Goal: Find specific page/section: Find specific page/section

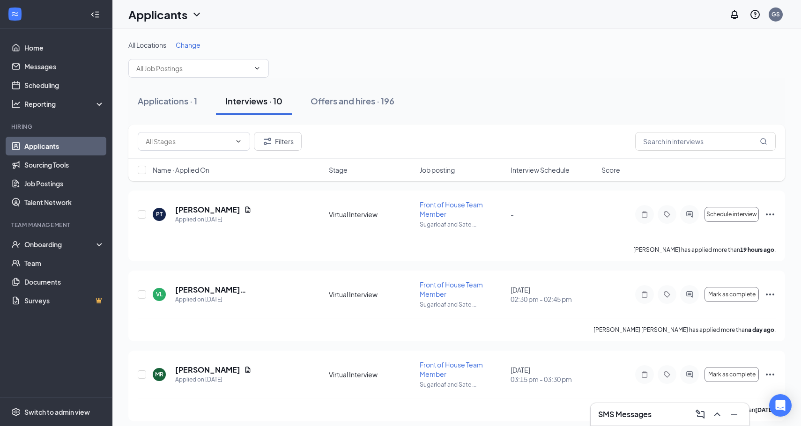
click at [664, 415] on div "SMS Messages" at bounding box center [669, 414] width 143 height 15
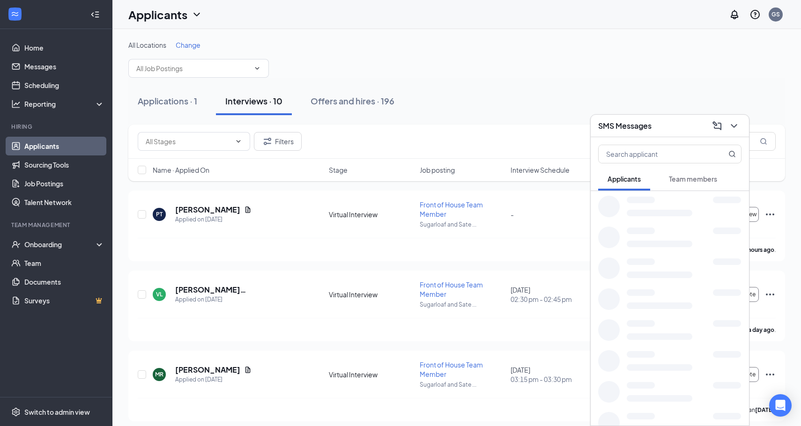
click at [684, 183] on div "Team members" at bounding box center [693, 178] width 48 height 9
click at [633, 180] on span "Applicants" at bounding box center [624, 179] width 33 height 8
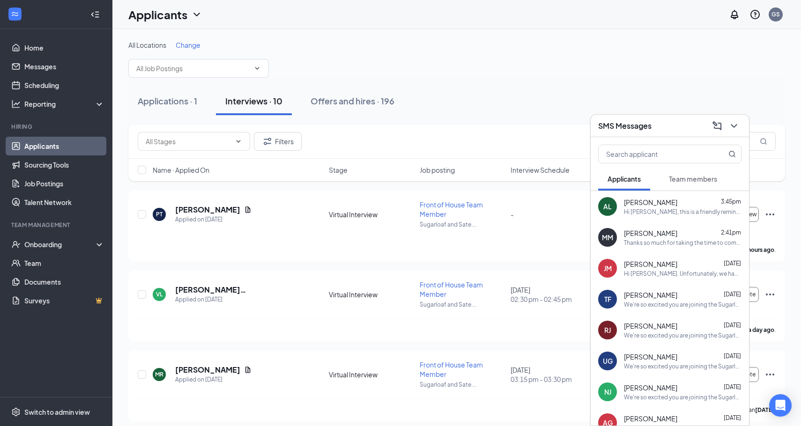
click at [660, 204] on span "[PERSON_NAME]" at bounding box center [650, 202] width 53 height 9
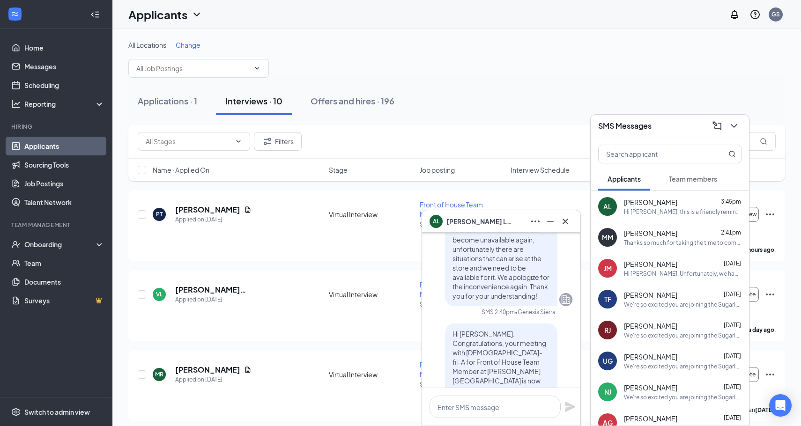
scroll to position [-388, 0]
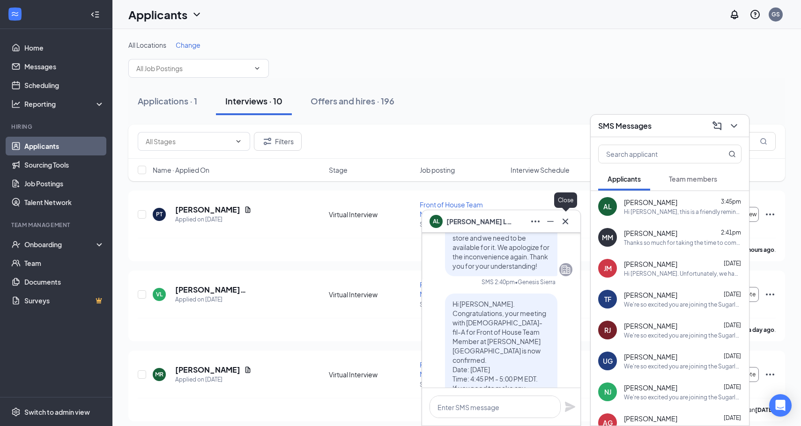
click at [568, 221] on icon "Cross" at bounding box center [565, 221] width 11 height 11
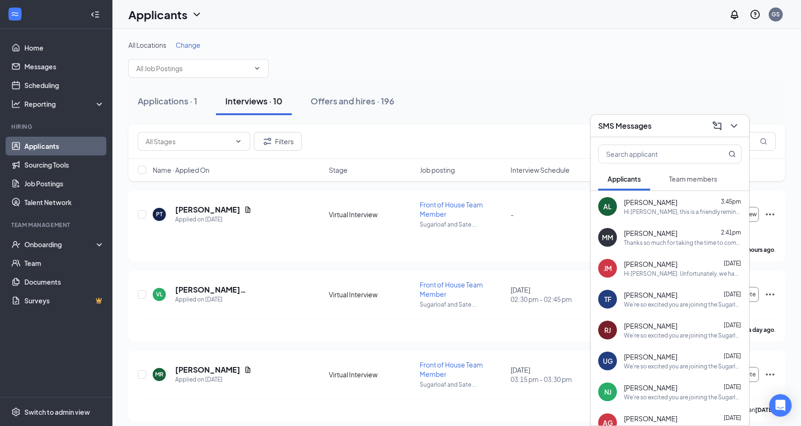
click at [442, 81] on div "Applications · 1 Interviews · 10 Offers and hires · 196" at bounding box center [456, 101] width 657 height 47
click at [174, 99] on div "Applications · 1" at bounding box center [167, 101] width 59 height 12
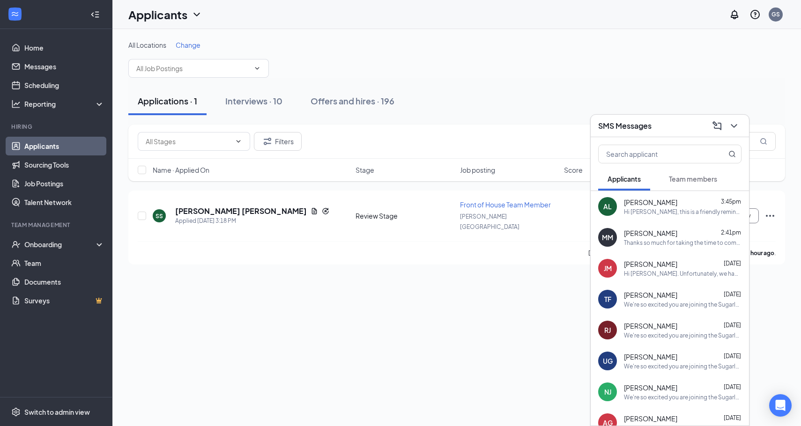
click at [736, 132] on button at bounding box center [734, 126] width 15 height 15
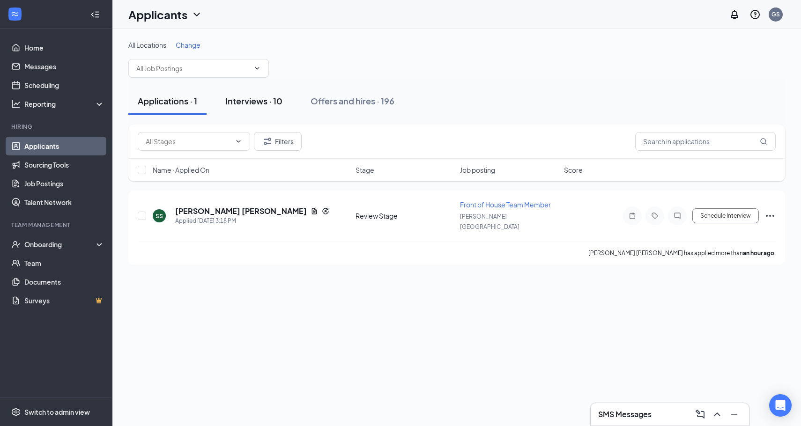
click at [279, 102] on div "Interviews · 10" at bounding box center [253, 101] width 57 height 12
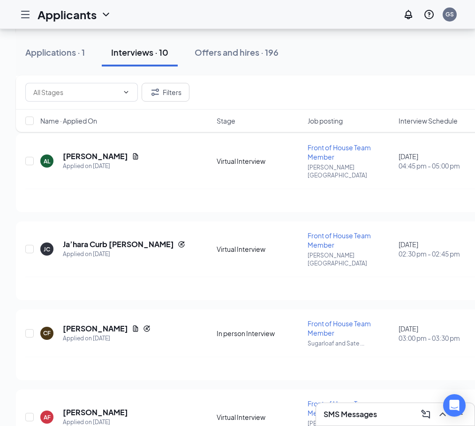
scroll to position [351, 0]
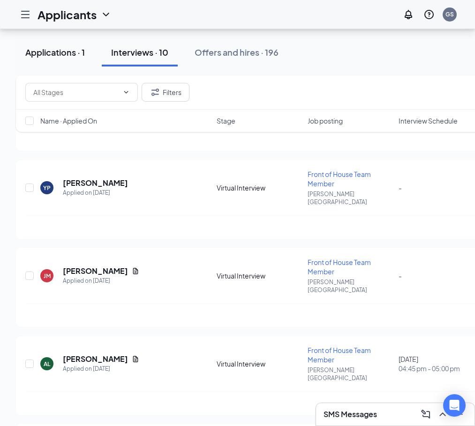
click at [69, 53] on div "Applications · 1" at bounding box center [54, 52] width 59 height 12
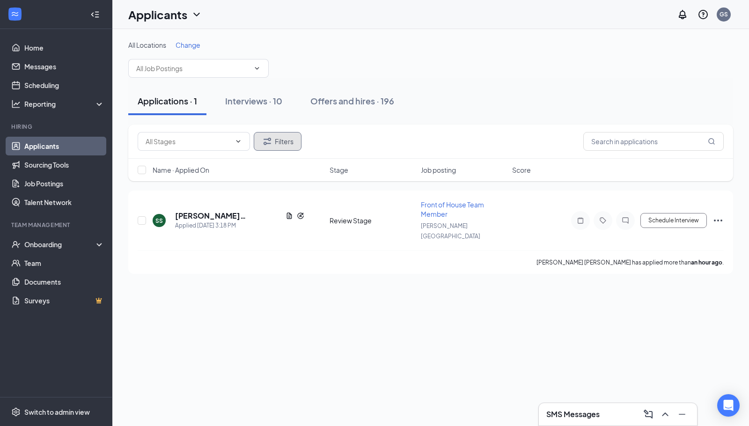
click at [283, 141] on button "Filters" at bounding box center [278, 141] width 48 height 19
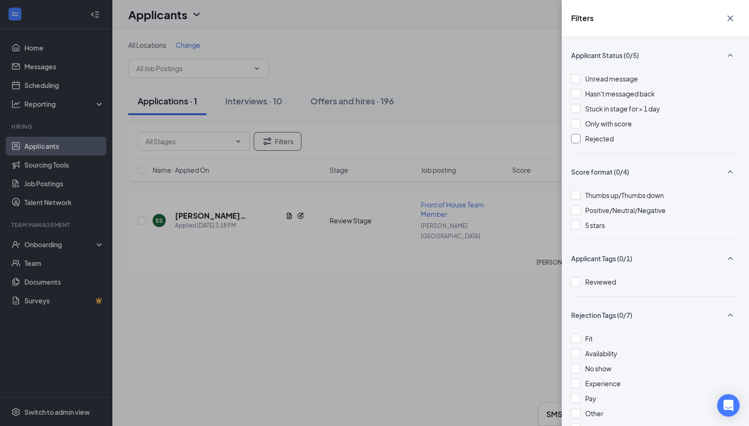
click at [608, 136] on span "Rejected" at bounding box center [600, 138] width 29 height 8
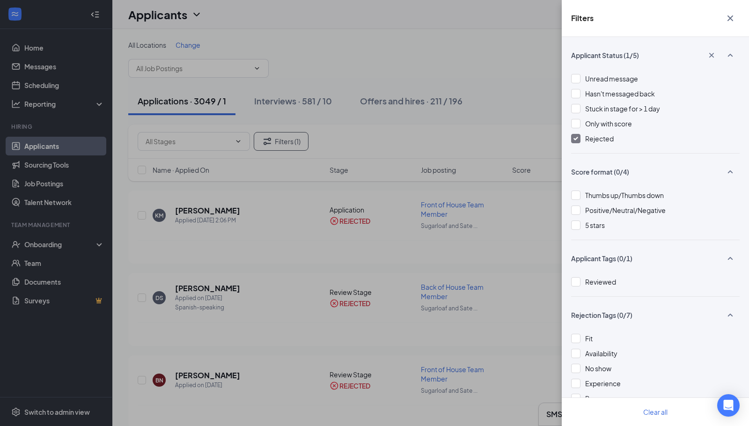
click at [419, 310] on div "Filters Applicant Status (1/5) Unread message Hasn't messaged back Stuck in sta…" at bounding box center [374, 213] width 749 height 426
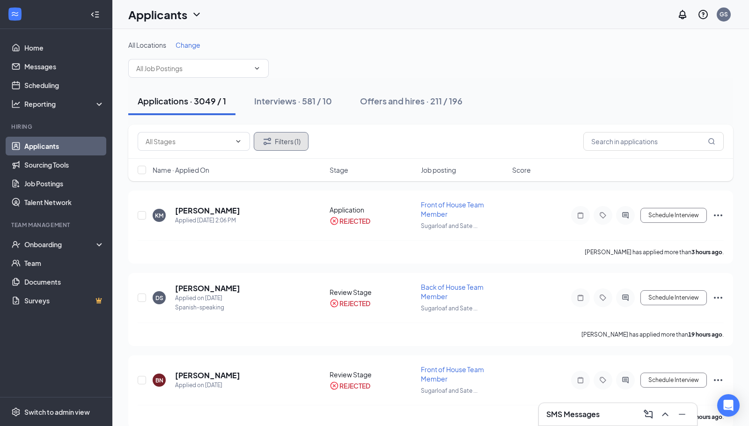
click at [294, 143] on button "Filters (1)" at bounding box center [281, 141] width 55 height 19
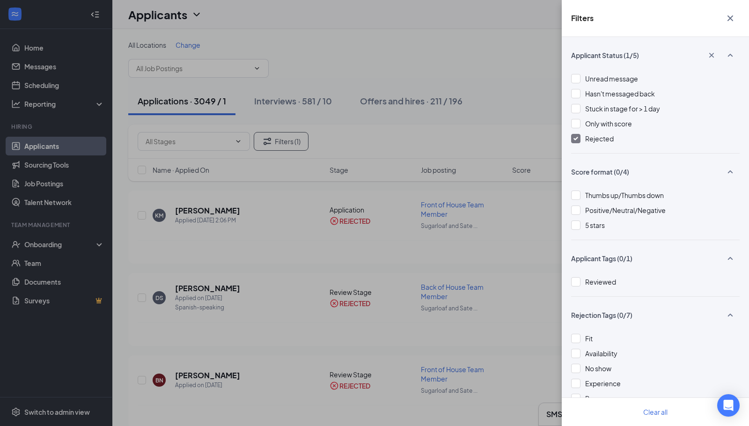
click at [604, 141] on span "Rejected" at bounding box center [600, 138] width 29 height 8
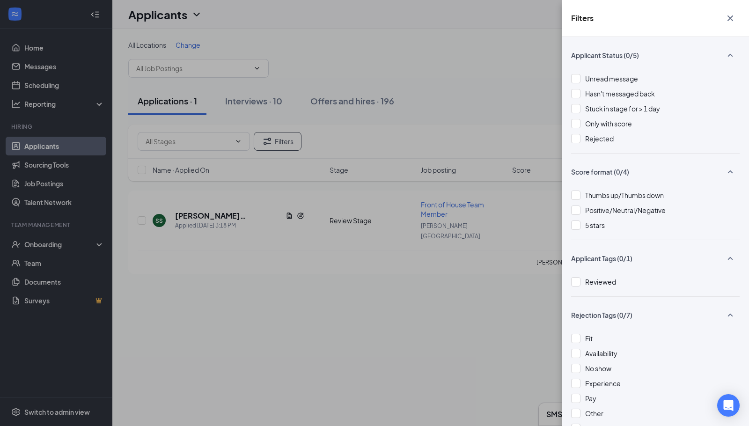
click at [471, 163] on div "Filters Applicant Status (0/5) Unread message Hasn't messaged back Stuck in sta…" at bounding box center [374, 213] width 749 height 426
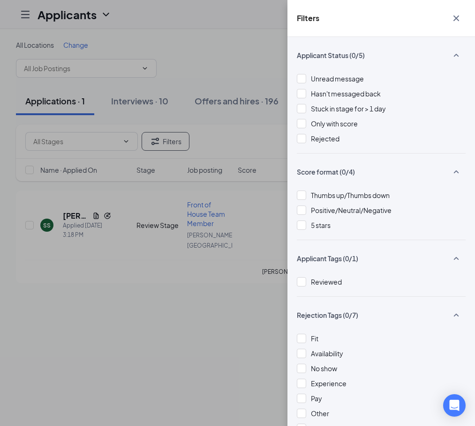
click at [456, 17] on icon "Cross" at bounding box center [455, 18] width 11 height 11
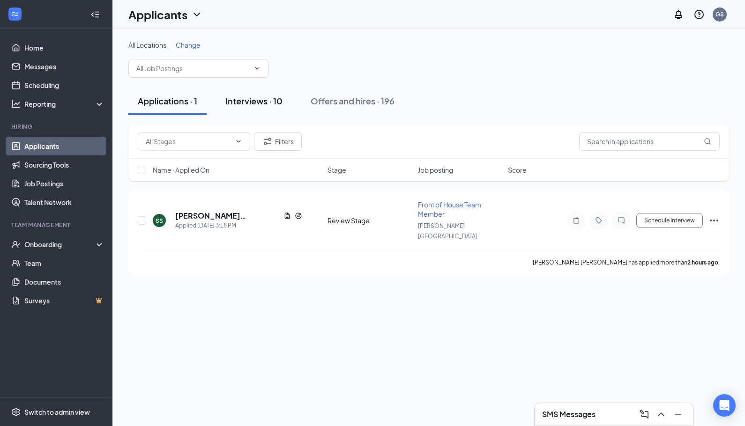
click at [266, 98] on div "Interviews · 10" at bounding box center [253, 101] width 57 height 12
